Goal: Task Accomplishment & Management: Complete application form

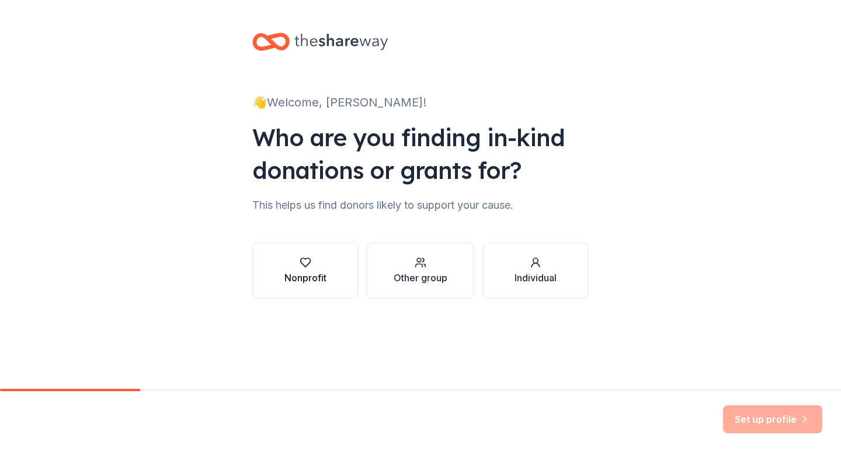
click at [303, 266] on icon "button" at bounding box center [306, 263] width 12 height 12
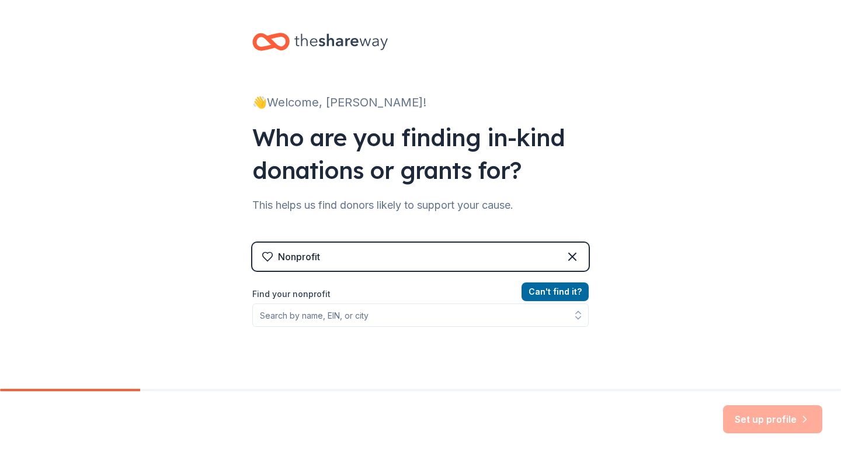
click at [486, 256] on div "Nonprofit" at bounding box center [420, 257] width 337 height 28
click at [467, 256] on div "Nonprofit" at bounding box center [420, 257] width 337 height 28
drag, startPoint x: 383, startPoint y: 255, endPoint x: 439, endPoint y: 255, distance: 56.7
click at [393, 255] on div "Nonprofit" at bounding box center [420, 257] width 337 height 28
click at [569, 252] on icon at bounding box center [573, 257] width 14 height 14
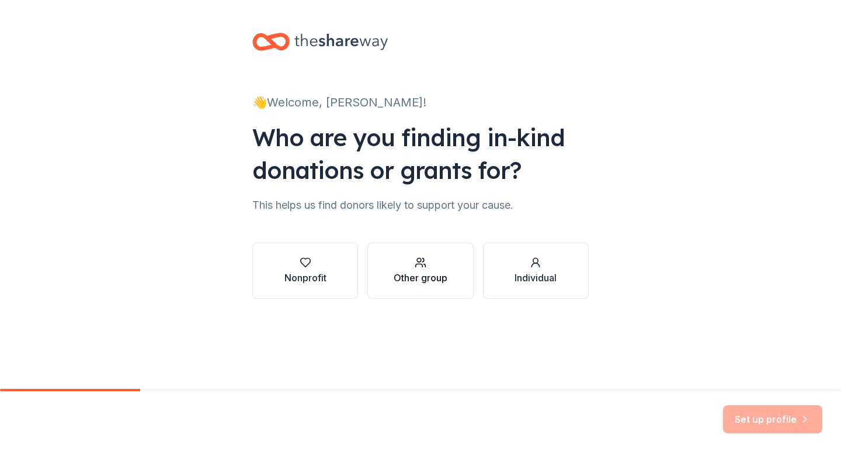
click at [424, 266] on icon "button" at bounding box center [421, 263] width 12 height 12
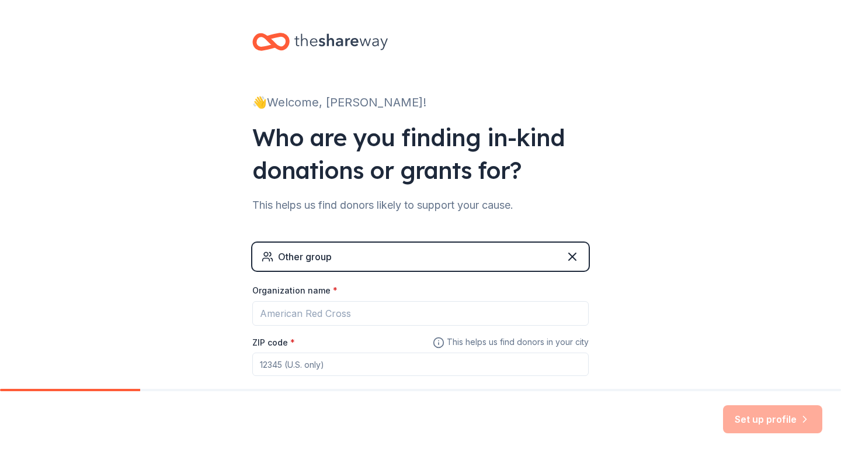
click at [432, 258] on div "Other group" at bounding box center [420, 257] width 337 height 28
click at [352, 255] on div "Other group" at bounding box center [420, 257] width 337 height 28
click at [292, 357] on input "ZIP code *" at bounding box center [420, 363] width 337 height 23
type input "06450"
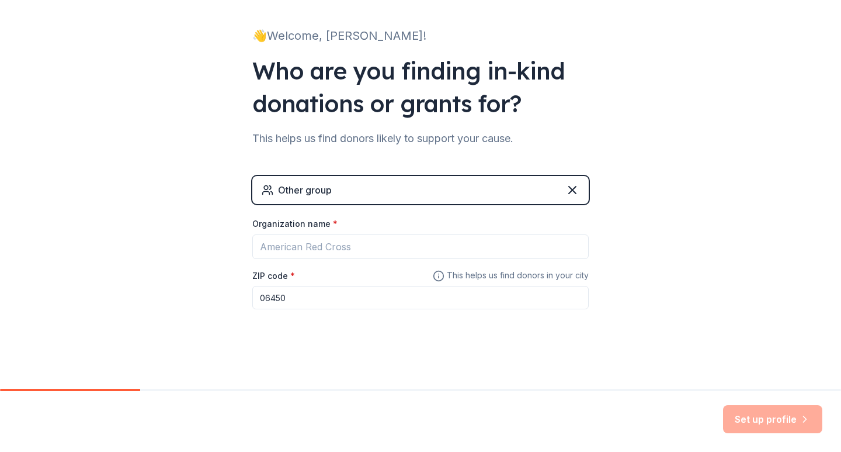
scroll to position [8, 0]
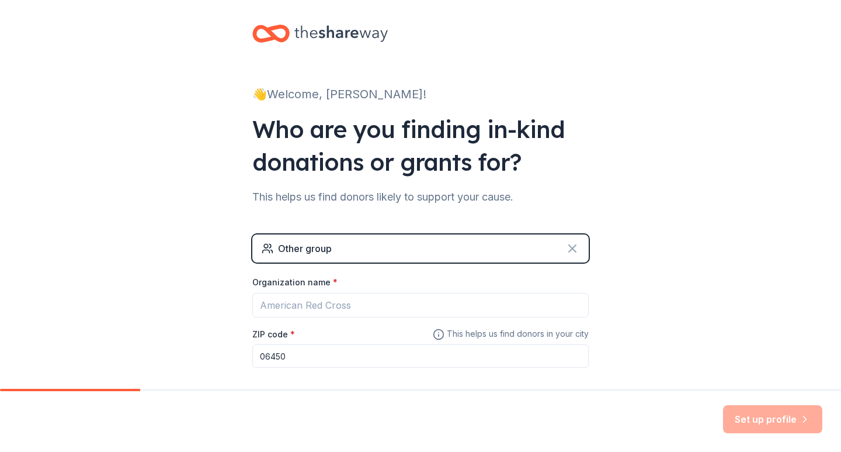
click at [572, 246] on icon at bounding box center [573, 248] width 14 height 14
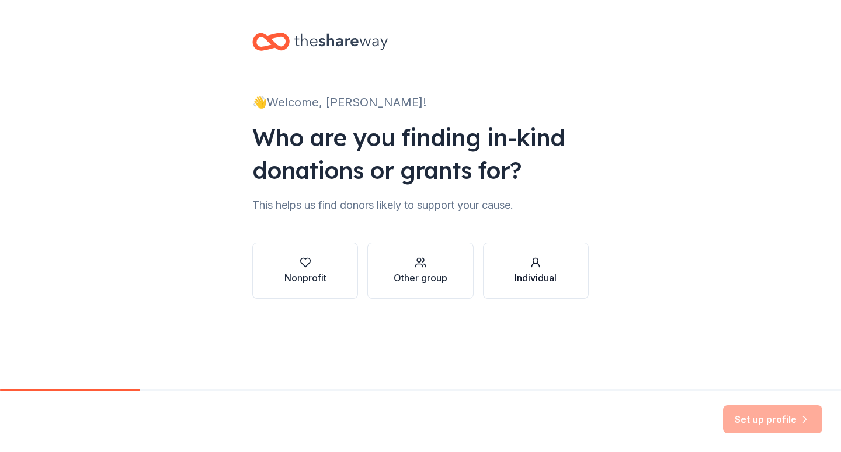
click at [536, 264] on icon "button" at bounding box center [536, 263] width 12 height 12
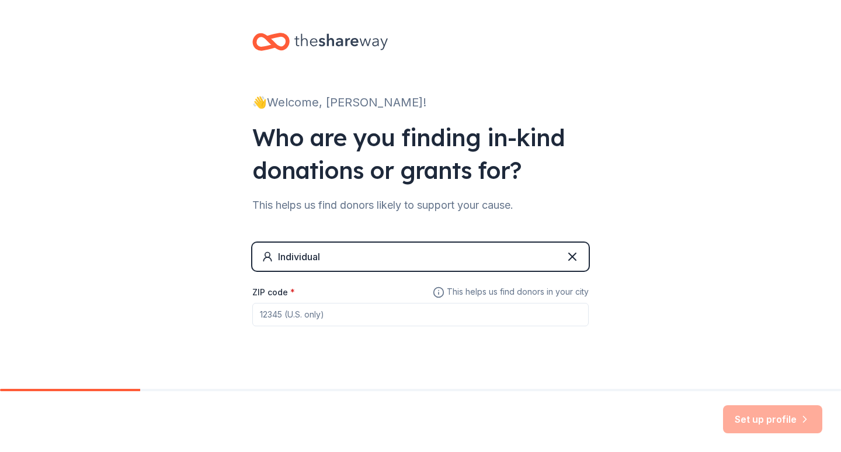
click at [522, 253] on div "Individual" at bounding box center [420, 257] width 337 height 28
drag, startPoint x: 492, startPoint y: 290, endPoint x: 328, endPoint y: 289, distance: 163.6
click at [485, 292] on span "This helps us find donors in your city" at bounding box center [511, 292] width 156 height 15
click at [288, 297] on label "ZIP code *" at bounding box center [273, 292] width 43 height 12
click at [288, 303] on input "ZIP code *" at bounding box center [420, 314] width 337 height 23
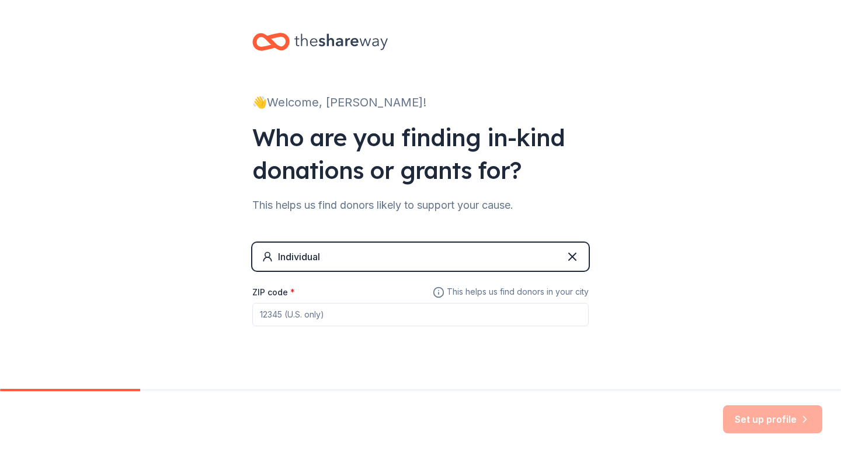
click at [416, 209] on div "This helps us find donors likely to support your cause." at bounding box center [420, 205] width 337 height 19
click at [574, 258] on icon at bounding box center [573, 257] width 14 height 14
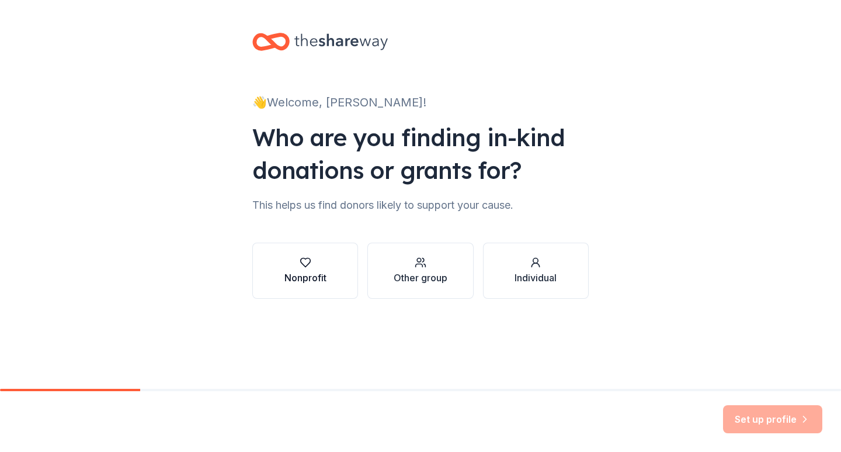
click at [322, 275] on div "Nonprofit" at bounding box center [306, 278] width 42 height 14
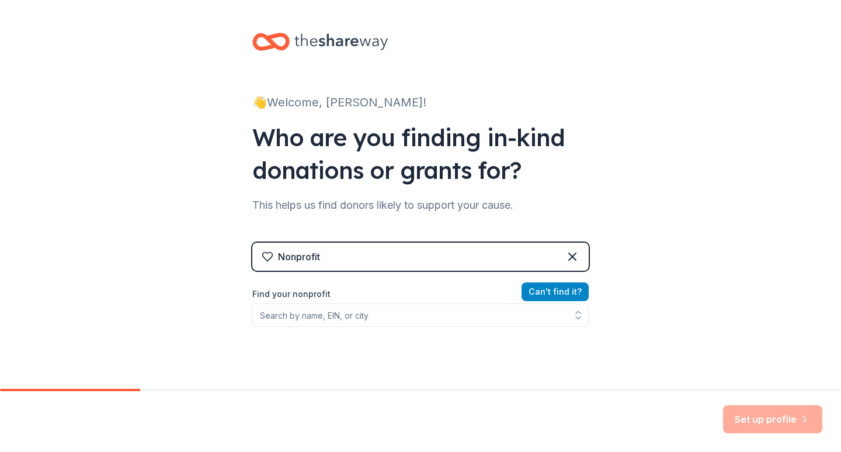
click at [544, 291] on button "Can ' t find it?" at bounding box center [555, 291] width 67 height 19
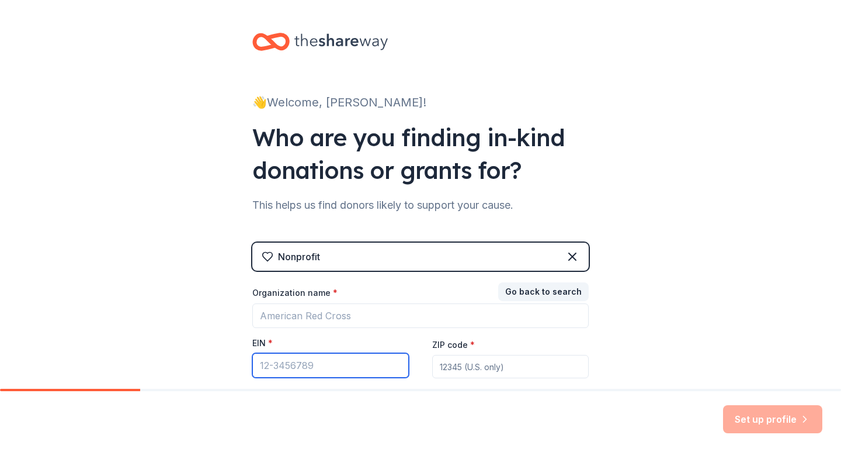
click at [304, 362] on input "EIN *" at bounding box center [330, 365] width 157 height 25
click at [493, 370] on input "ZIP code *" at bounding box center [510, 366] width 157 height 23
type input "06450"
click at [325, 365] on input "EIN *" at bounding box center [330, 365] width 157 height 25
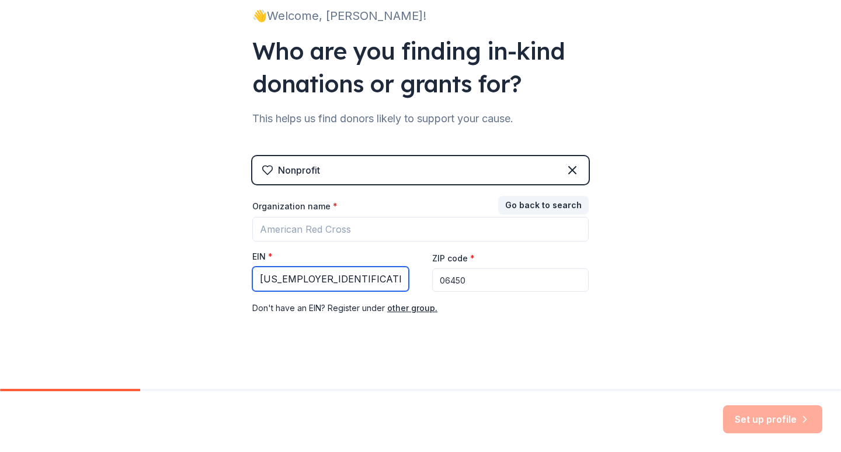
scroll to position [92, 0]
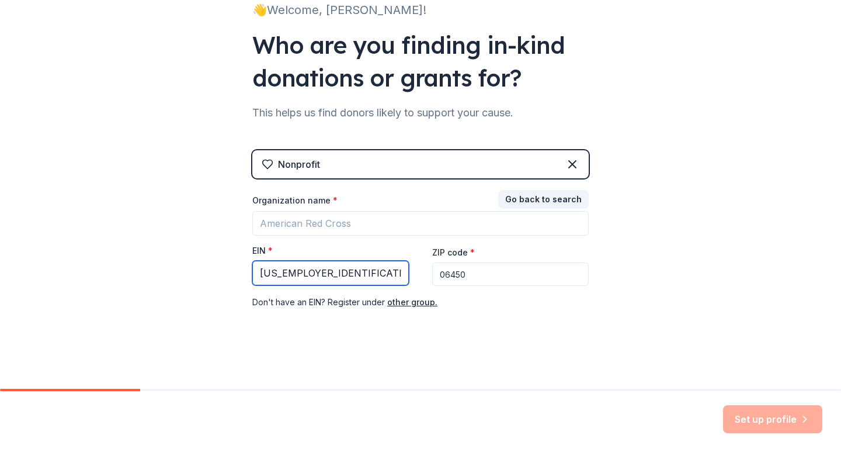
type input "[US_EMPLOYER_IDENTIFICATION_NUMBER]"
click at [380, 337] on div "👋 Welcome, [PERSON_NAME]! Who are you finding in-kind donations or grants for? …" at bounding box center [421, 148] width 374 height 481
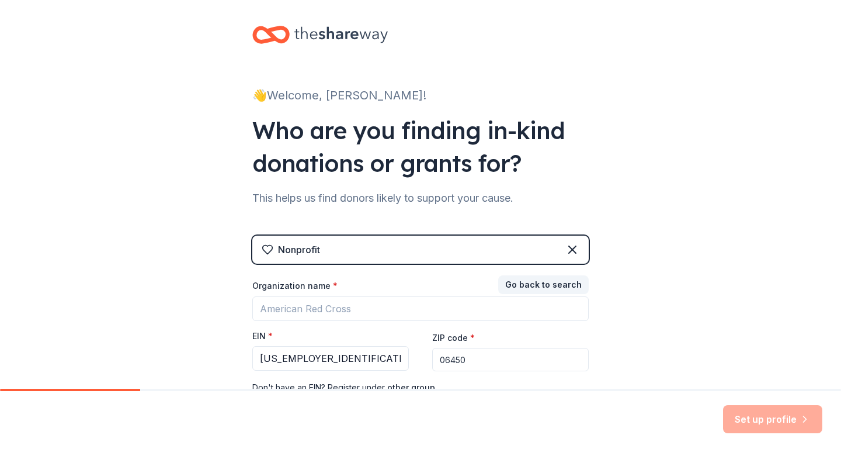
scroll to position [0, 0]
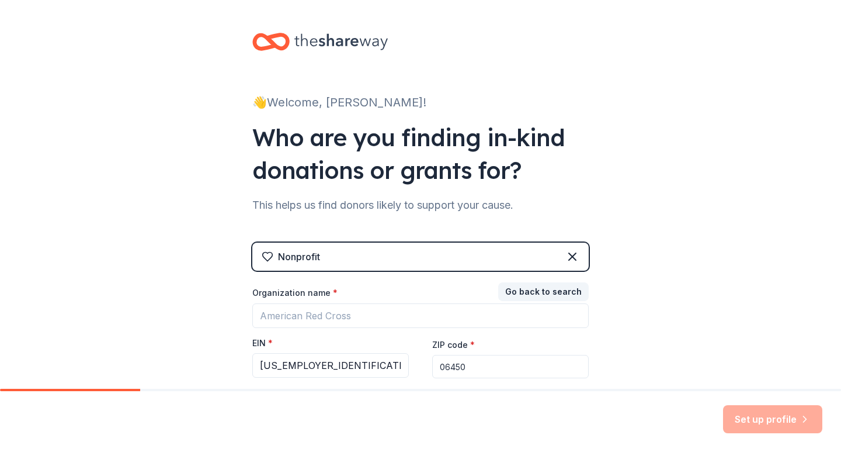
click at [503, 254] on div "Nonprofit" at bounding box center [420, 257] width 337 height 28
click at [547, 295] on button "Go back to search" at bounding box center [543, 291] width 91 height 19
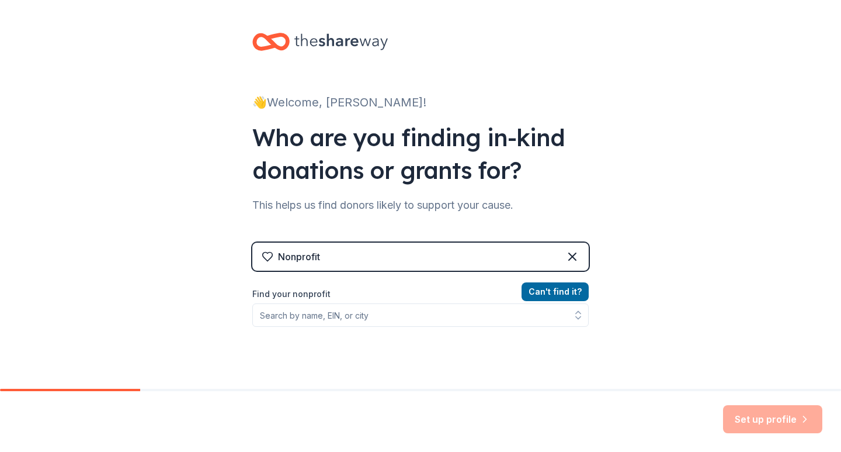
click at [477, 259] on div "Nonprofit" at bounding box center [420, 257] width 337 height 28
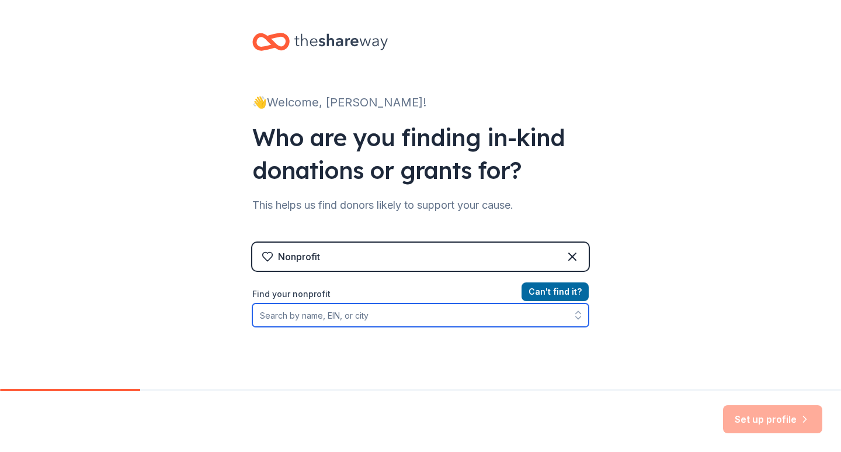
click at [331, 320] on input "Find your nonprofit" at bounding box center [420, 314] width 337 height 23
click at [395, 316] on input "Find your nonprofit" at bounding box center [420, 314] width 337 height 23
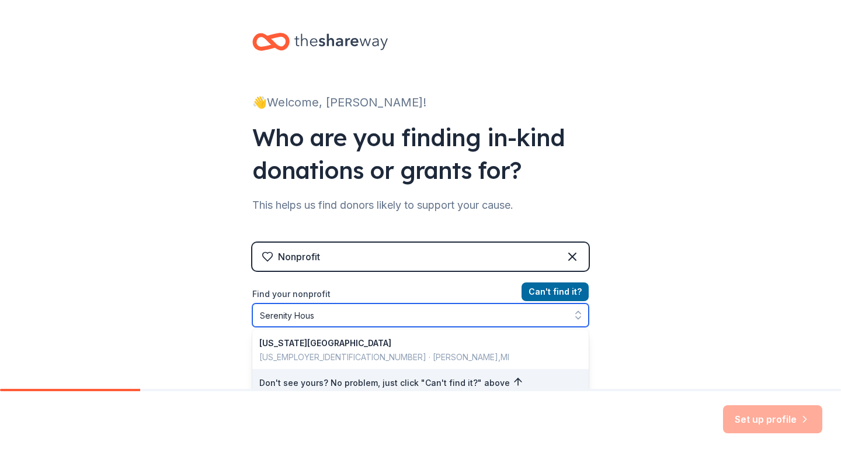
type input "Serenity House"
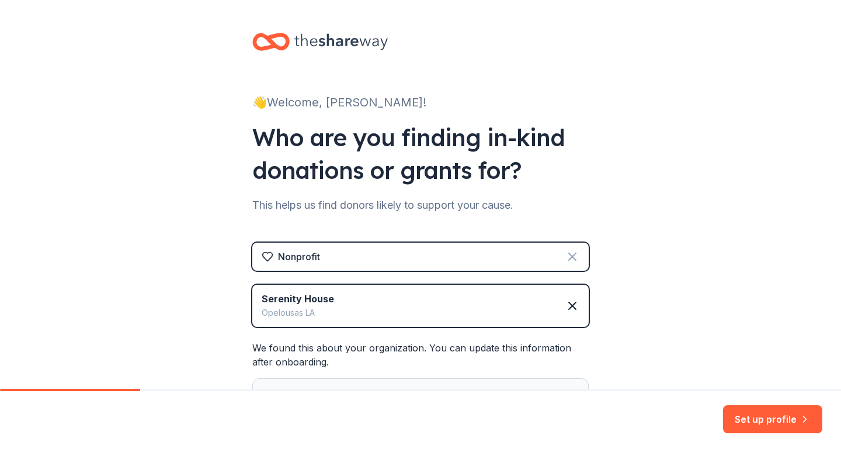
click at [566, 255] on icon at bounding box center [573, 257] width 14 height 14
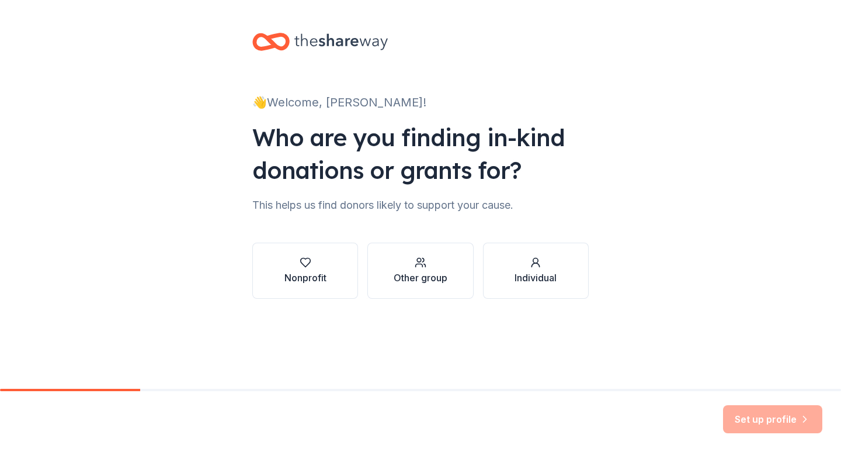
click at [333, 273] on button "Nonprofit" at bounding box center [305, 271] width 106 height 56
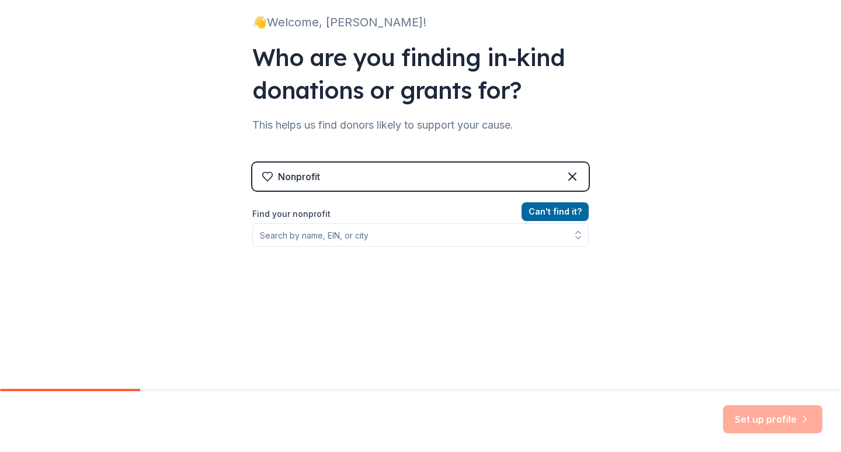
scroll to position [111, 0]
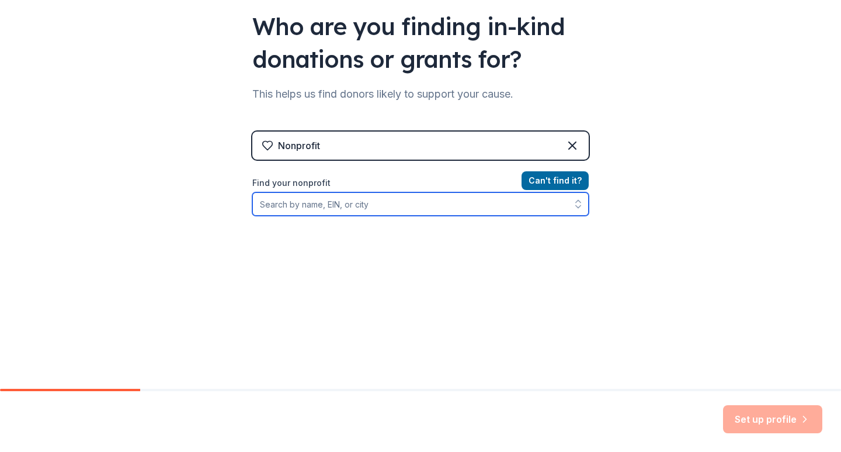
click at [357, 207] on input "Find your nonprofit" at bounding box center [420, 203] width 337 height 23
click at [394, 200] on input "Find your nonprofit" at bounding box center [420, 203] width 337 height 23
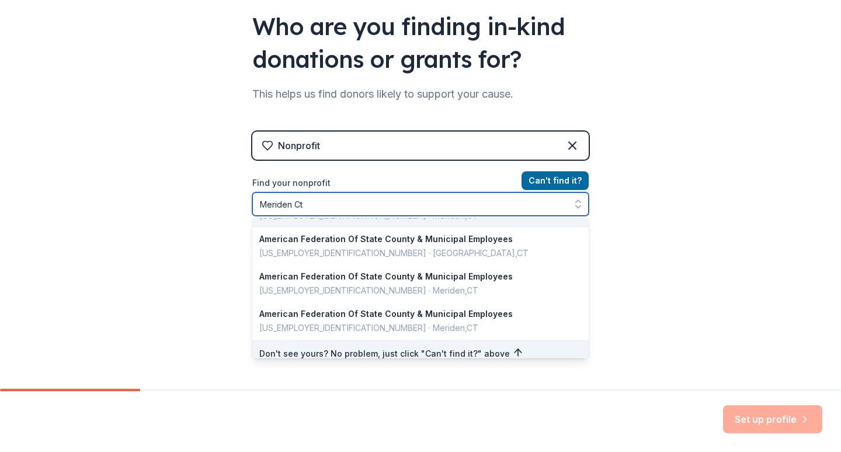
scroll to position [79, 0]
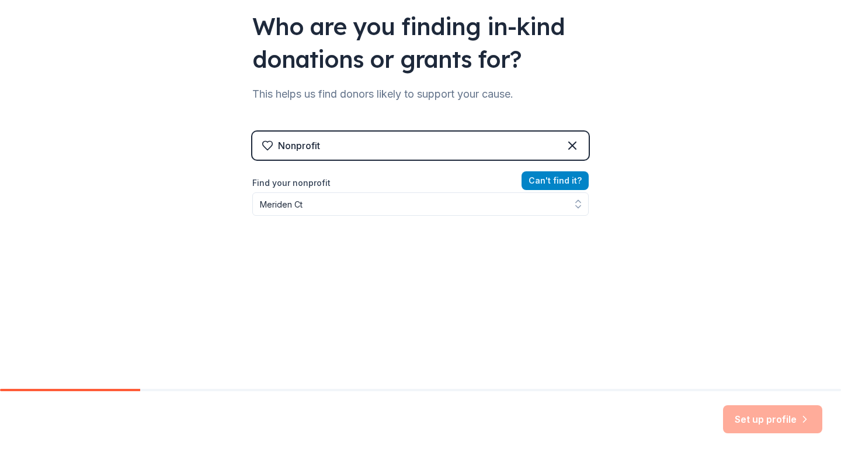
click at [539, 178] on div "Can ' t find it? Find your nonprofit Meriden Ct" at bounding box center [420, 242] width 337 height 136
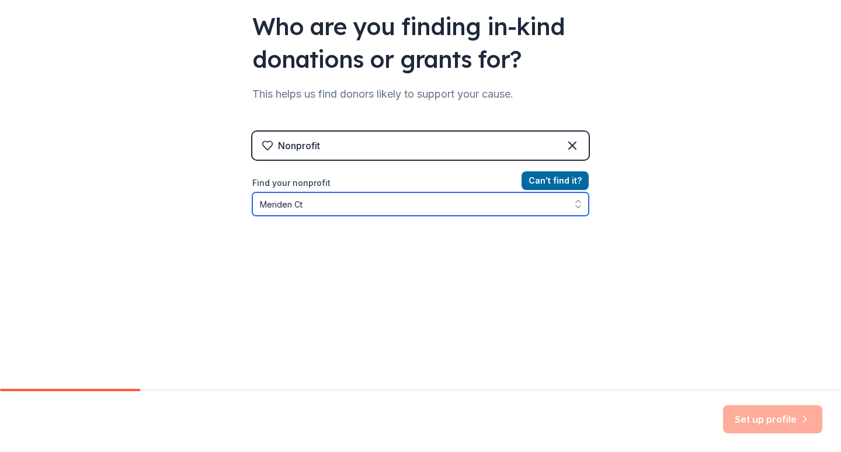
click at [289, 206] on input "Meriden Ct" at bounding box center [420, 203] width 337 height 23
click at [389, 203] on input "Meriden Ct" at bounding box center [420, 203] width 337 height 23
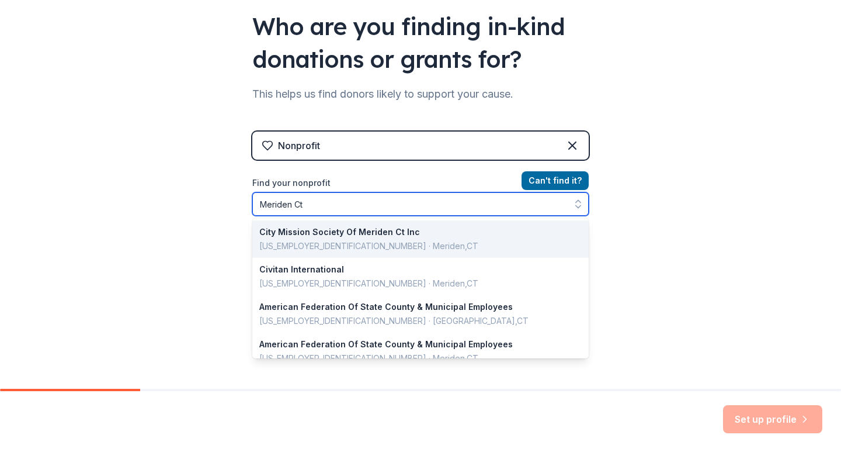
click at [577, 206] on icon "button" at bounding box center [579, 204] width 12 height 12
click at [463, 203] on input "Meriden Ct" at bounding box center [420, 203] width 337 height 23
type input "M"
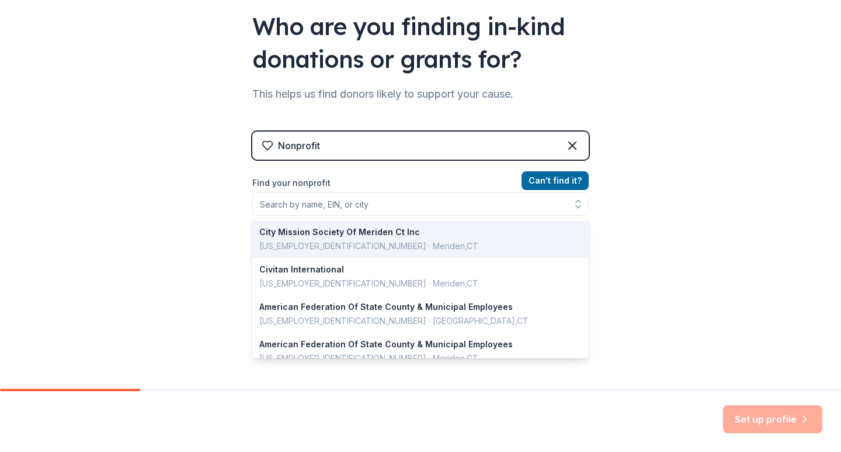
scroll to position [92, 0]
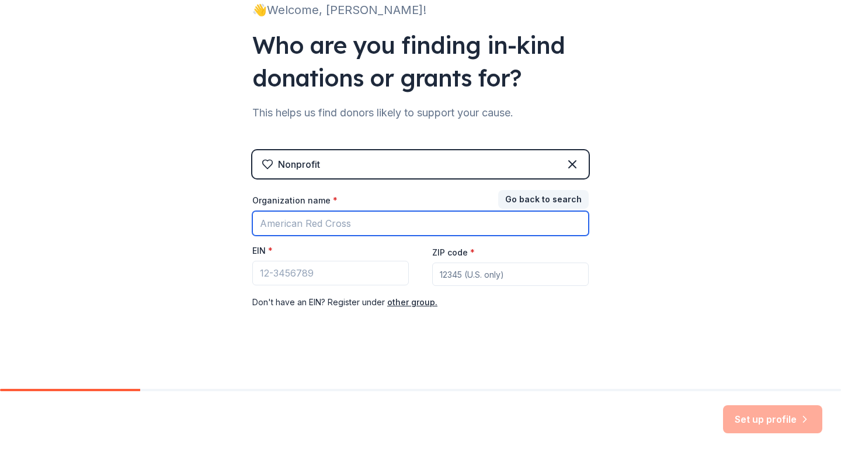
click at [344, 226] on input "Organization name *" at bounding box center [420, 223] width 337 height 25
click at [304, 225] on input "[PERSON_NAME]" at bounding box center [420, 223] width 337 height 25
type input "[PERSON_NAME]"
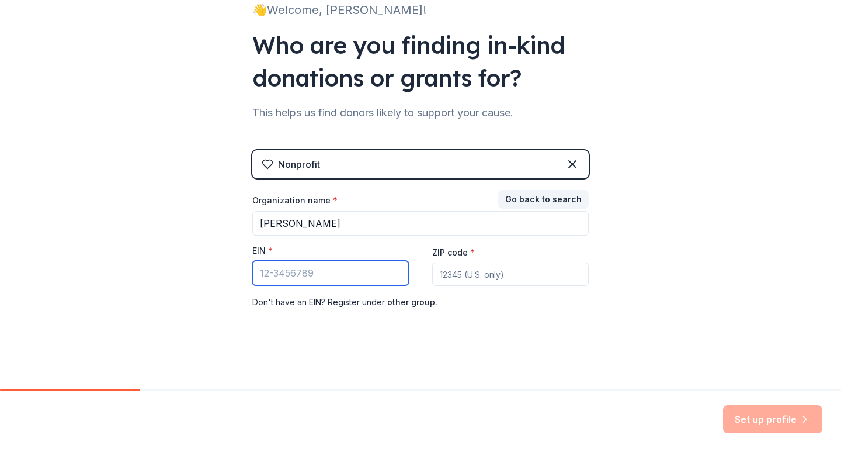
click at [320, 273] on input "EIN *" at bounding box center [330, 273] width 157 height 25
click at [320, 272] on input "EIN *" at bounding box center [330, 273] width 157 height 25
type input "[US_EMPLOYER_IDENTIFICATION_NUMBER]"
click at [500, 274] on input "ZIP code *" at bounding box center [510, 273] width 157 height 23
type input "06450"
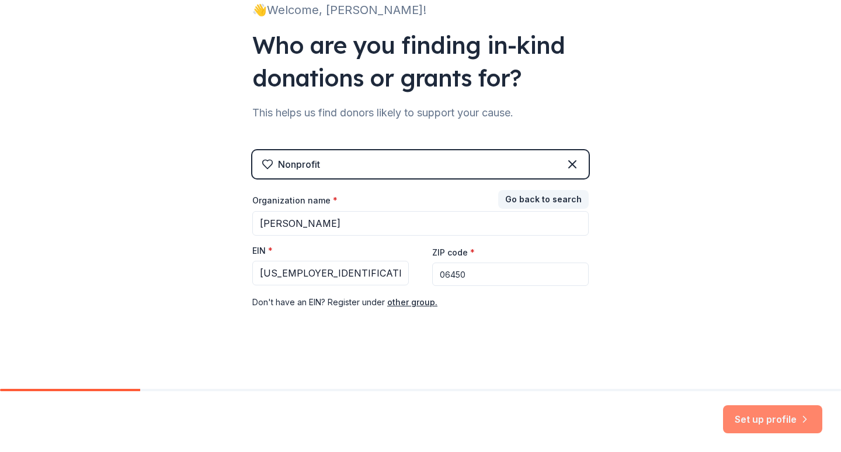
click at [776, 420] on button "Set up profile" at bounding box center [772, 419] width 99 height 28
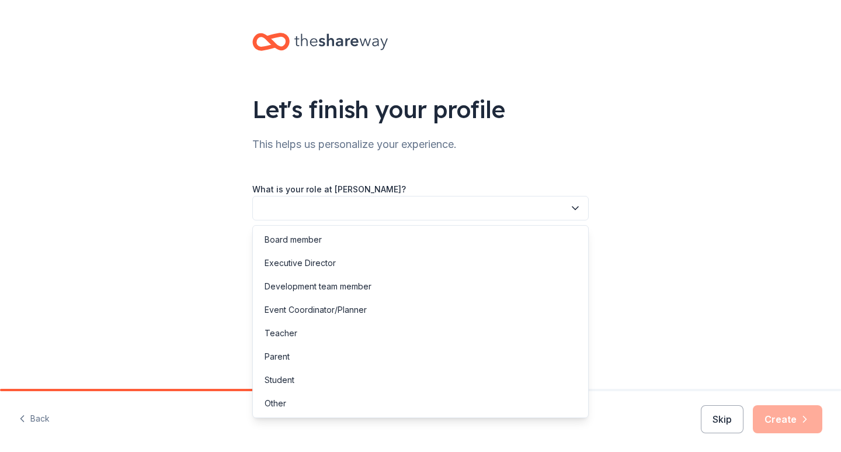
click at [573, 207] on icon "button" at bounding box center [576, 208] width 6 height 3
click at [281, 403] on div "Other" at bounding box center [276, 403] width 22 height 14
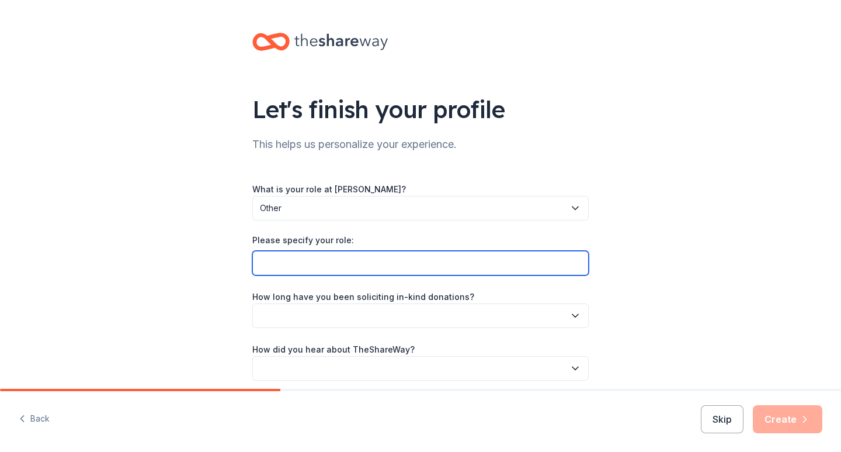
click at [303, 257] on input "Please specify your role:" at bounding box center [420, 263] width 337 height 25
type input "[DEMOGRAPHIC_DATA]"
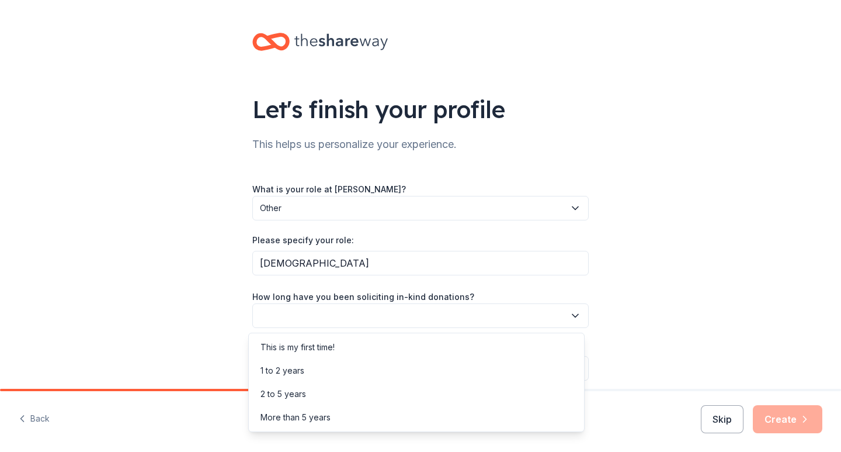
click at [351, 322] on button "button" at bounding box center [420, 315] width 337 height 25
click at [325, 345] on div "This is my first time!" at bounding box center [298, 347] width 74 height 14
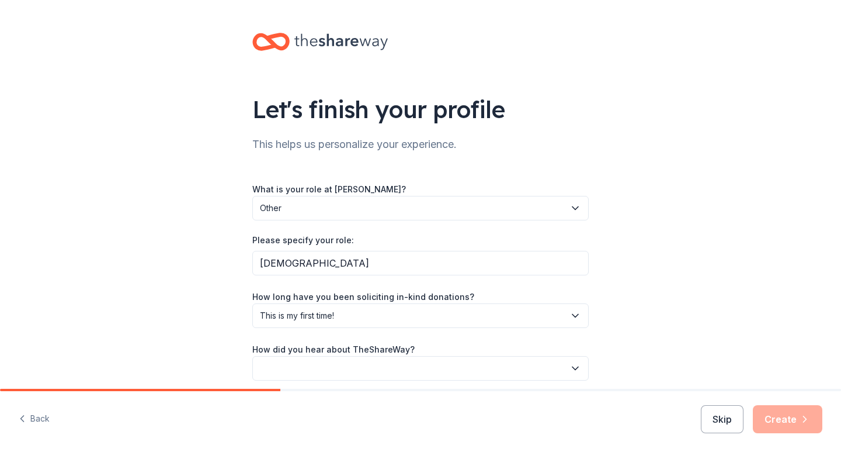
scroll to position [48, 0]
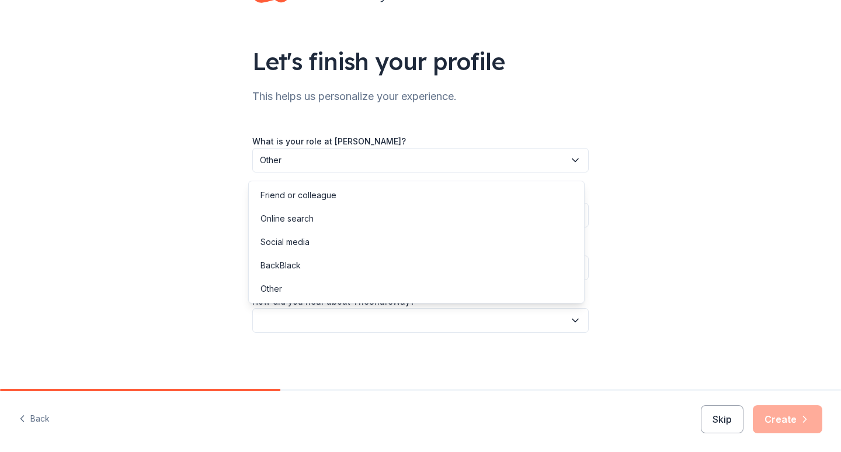
click at [443, 329] on button "button" at bounding box center [420, 320] width 337 height 25
click at [306, 217] on div "Online search" at bounding box center [287, 219] width 53 height 14
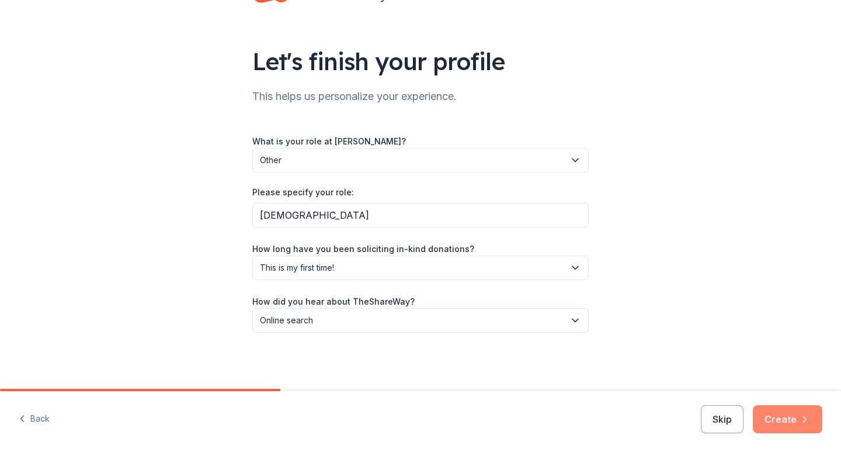
click at [793, 412] on button "Create" at bounding box center [788, 419] width 70 height 28
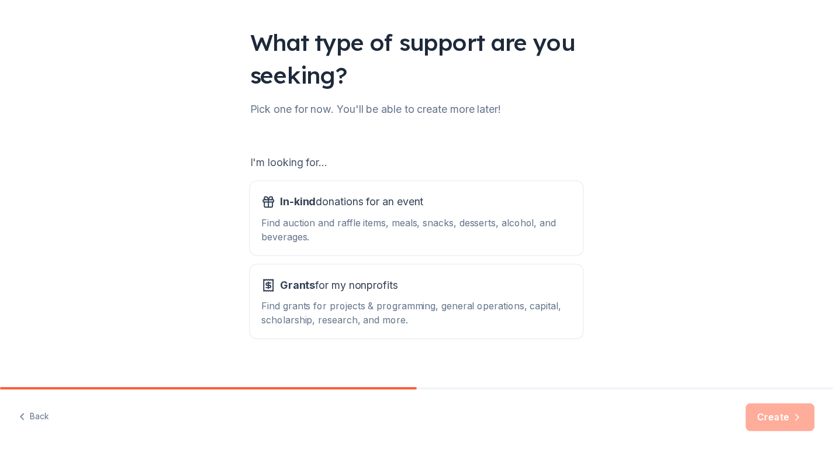
scroll to position [83, 0]
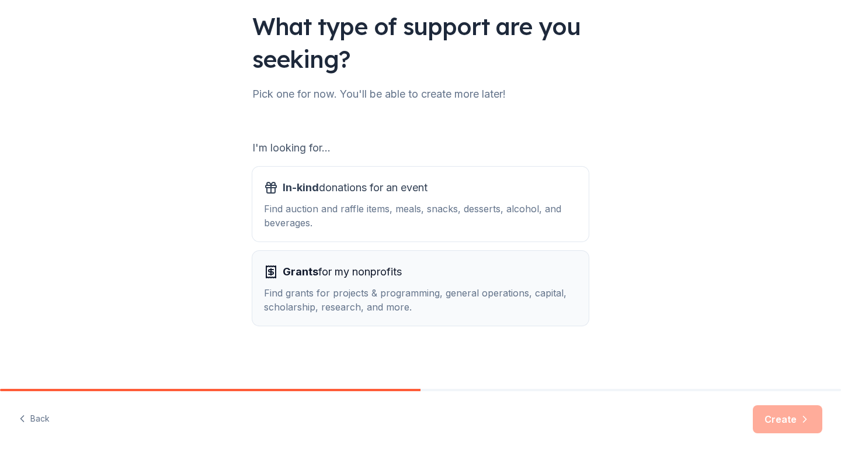
click at [388, 289] on div "Find grants for projects & programming, general operations, capital, scholarshi…" at bounding box center [420, 300] width 313 height 28
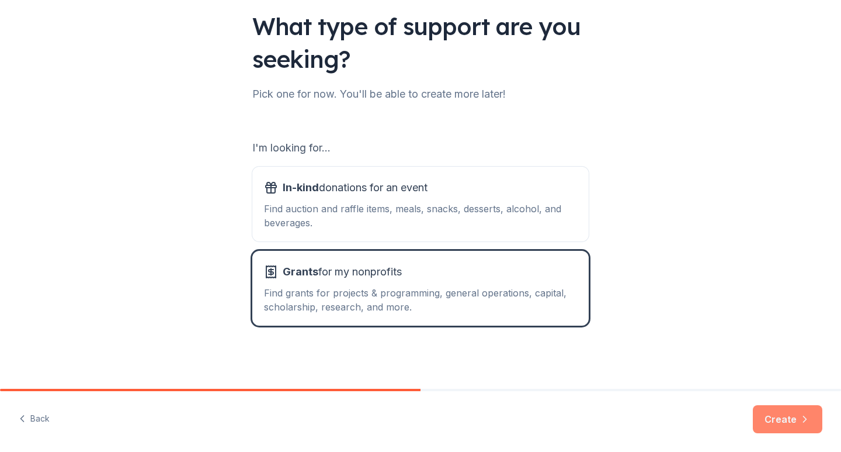
click at [788, 422] on button "Create" at bounding box center [788, 419] width 70 height 28
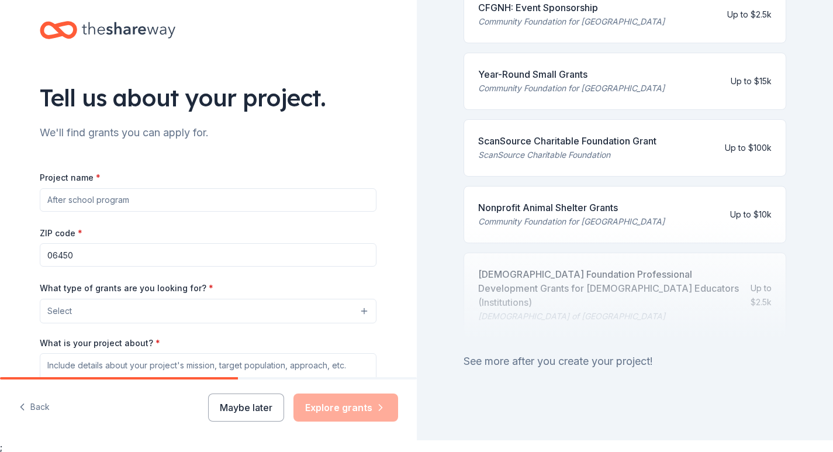
scroll to position [14, 0]
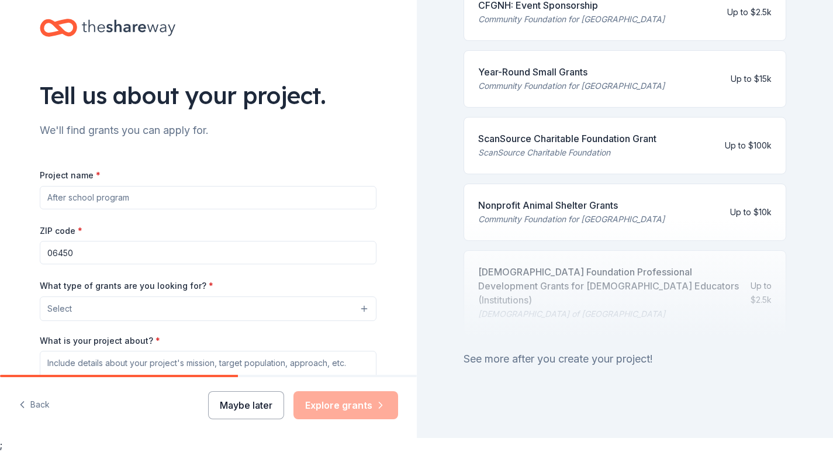
click at [252, 401] on button "Maybe later" at bounding box center [246, 405] width 76 height 28
click at [261, 405] on button "Maybe later" at bounding box center [246, 405] width 76 height 28
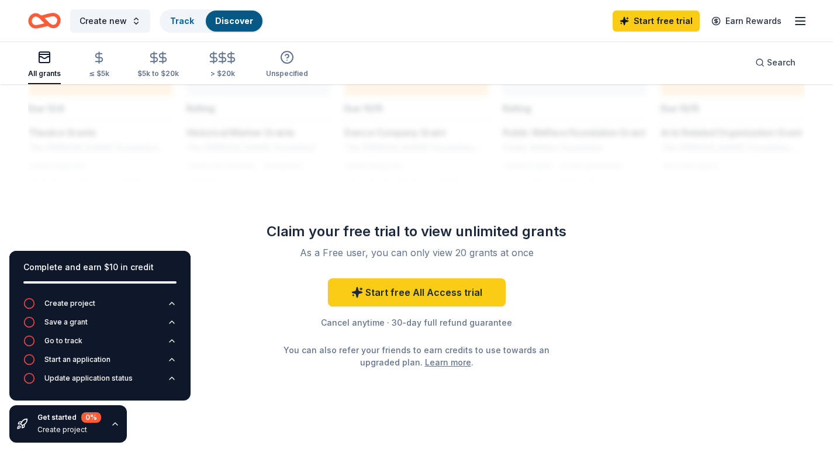
scroll to position [993, 0]
